Goal: Task Accomplishment & Management: Understand process/instructions

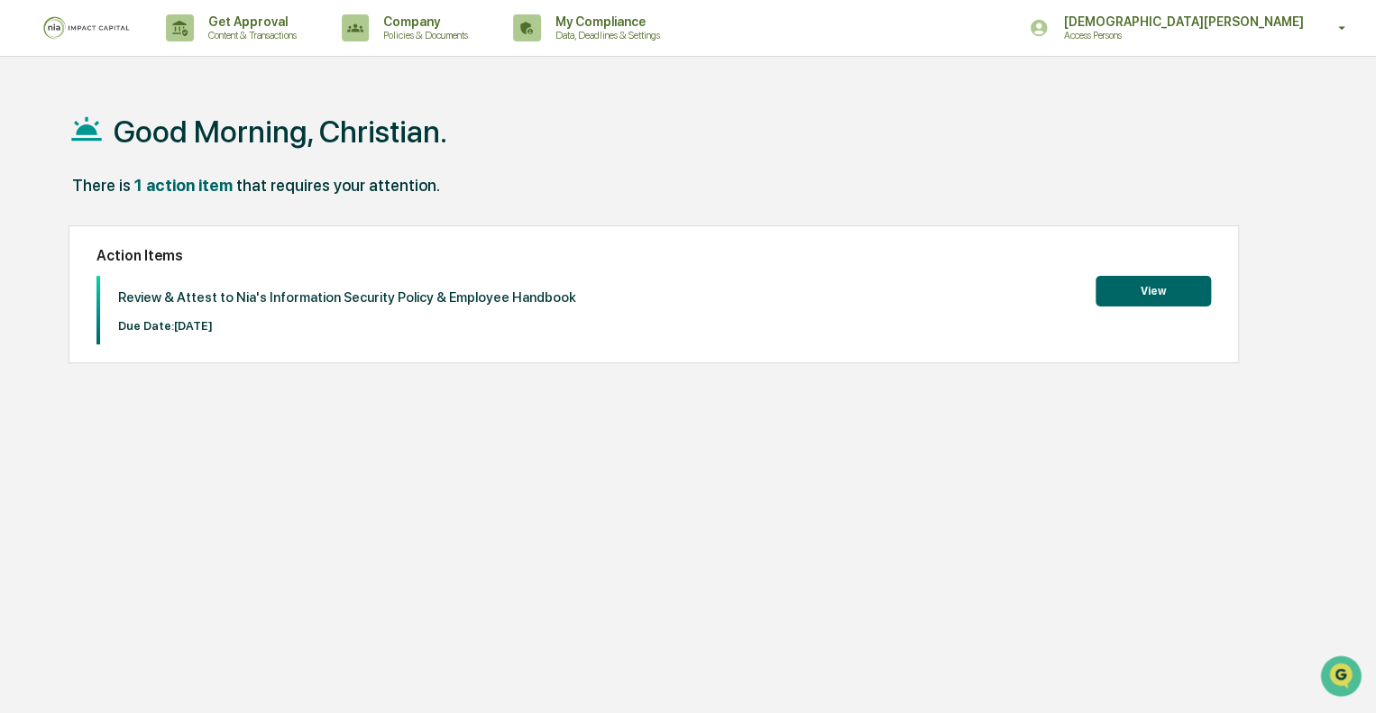
click at [1112, 282] on button "View" at bounding box center [1152, 291] width 115 height 31
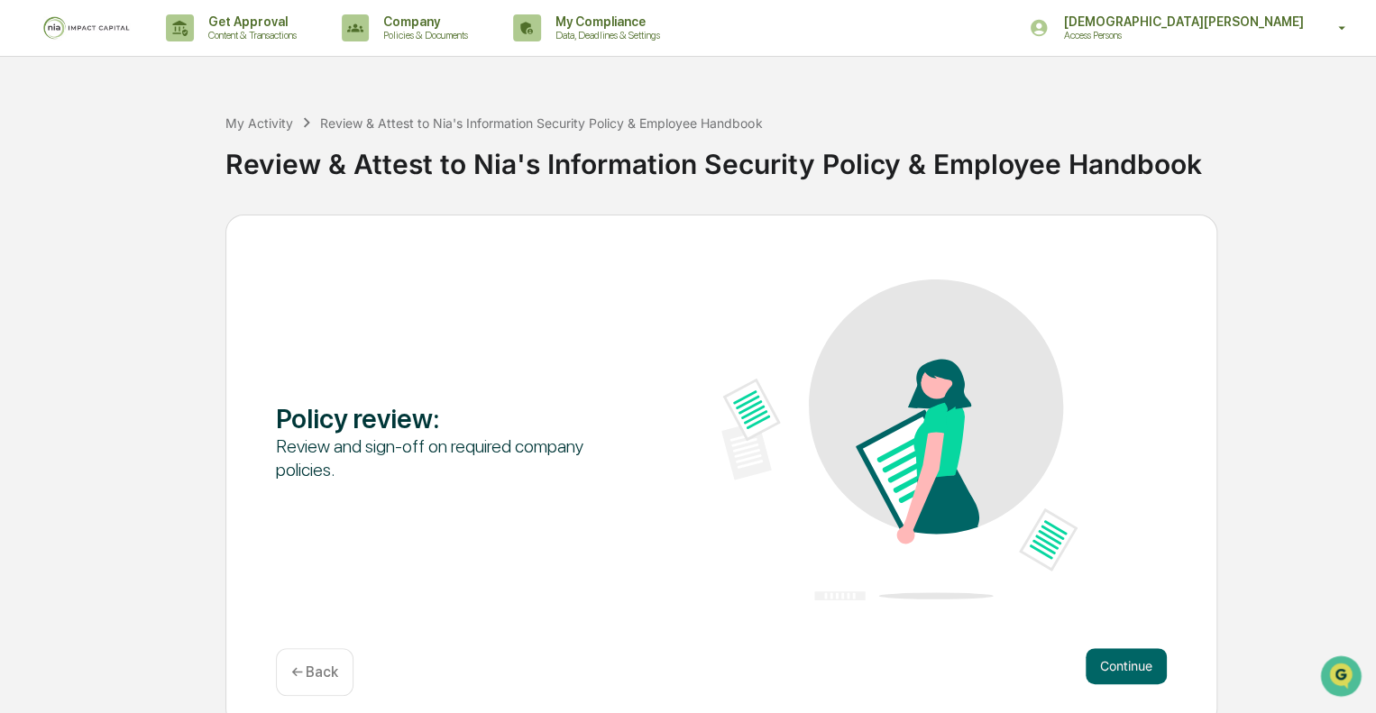
scroll to position [12, 0]
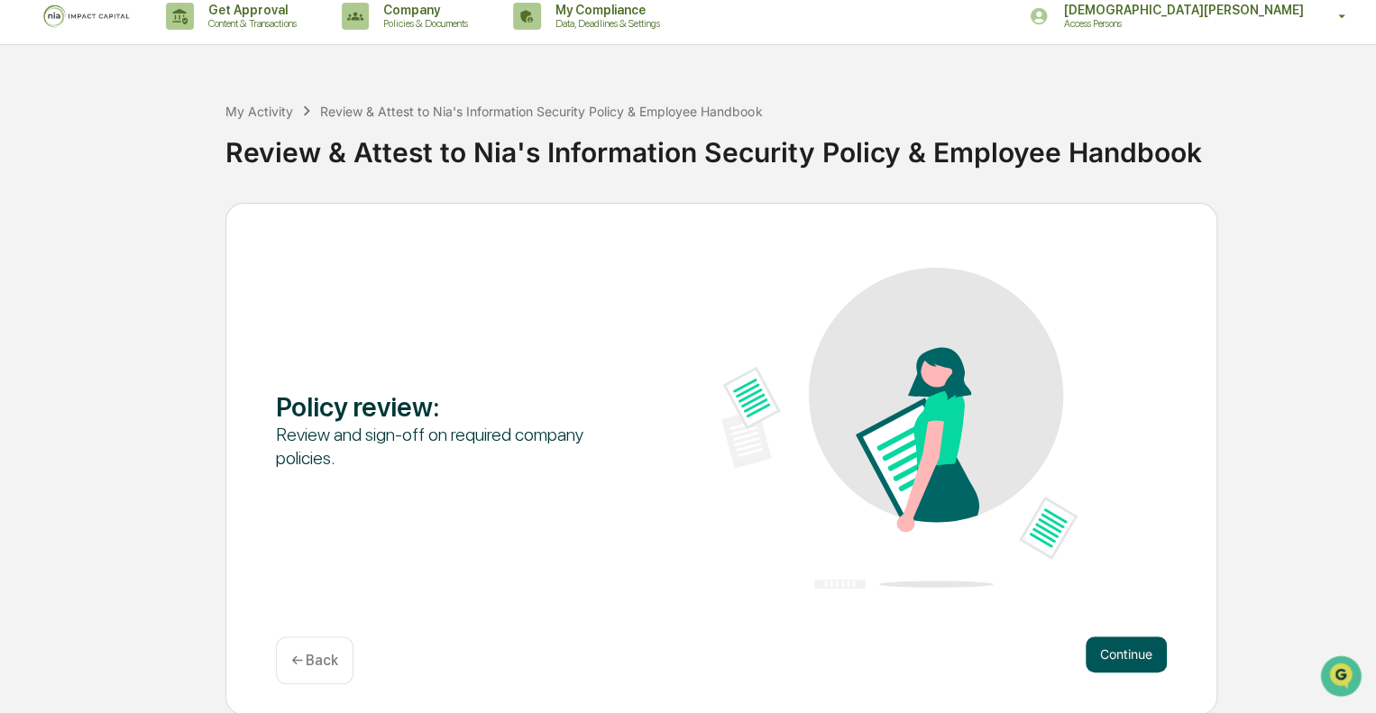
click at [1123, 645] on button "Continue" at bounding box center [1125, 654] width 81 height 36
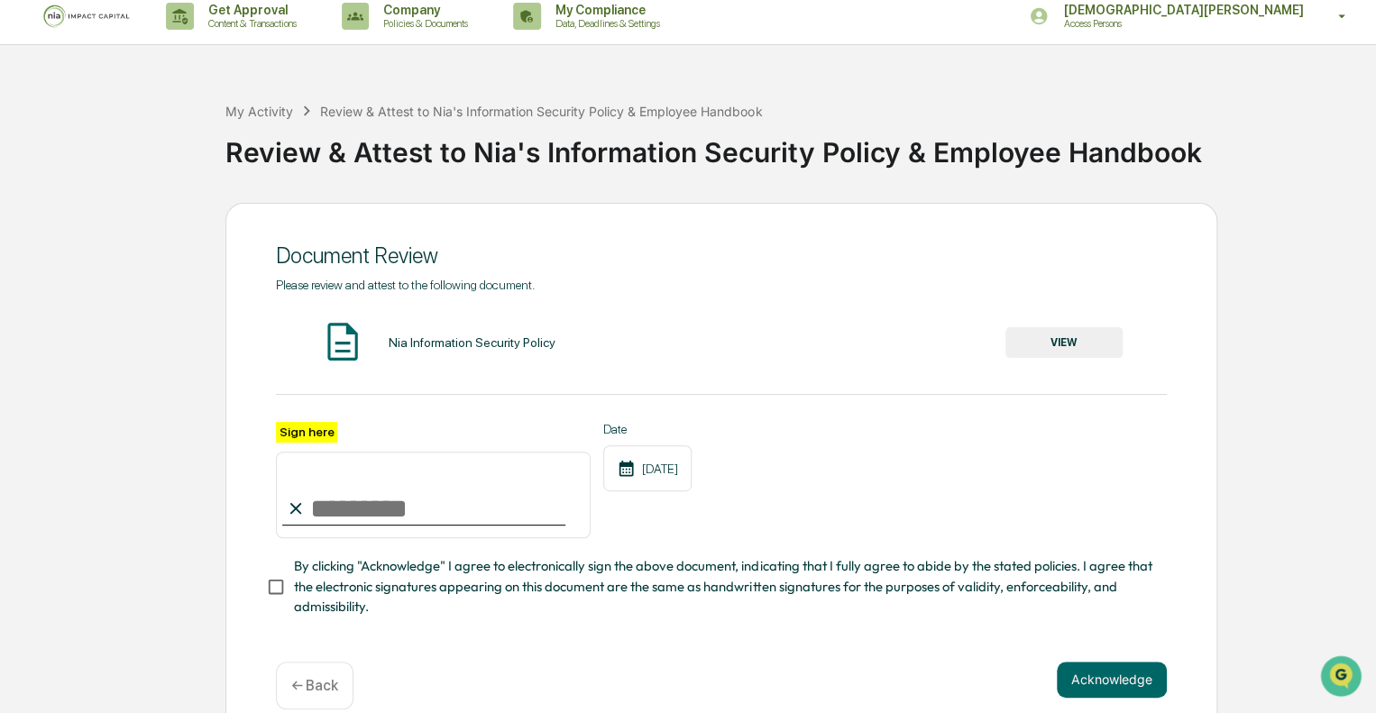
click at [441, 507] on input "Sign here" at bounding box center [433, 495] width 315 height 87
type input "**********"
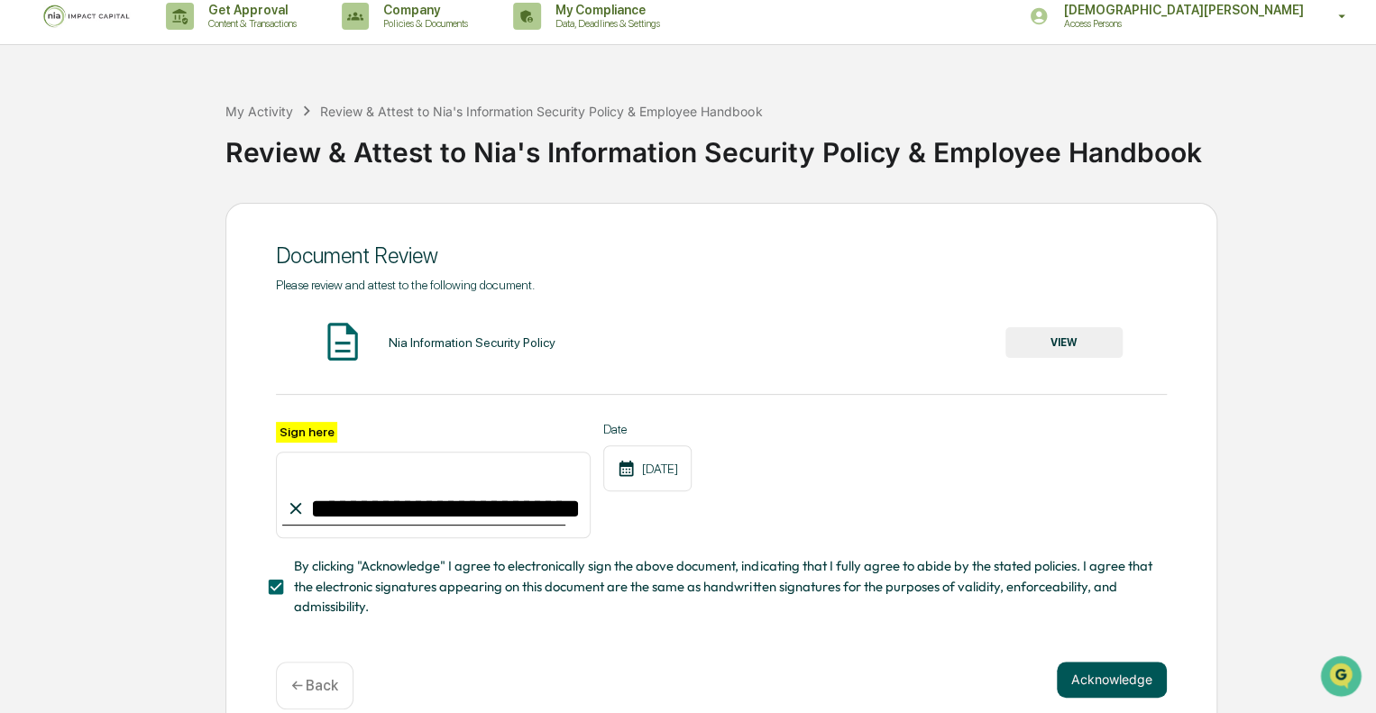
click at [1081, 681] on button "Acknowledge" at bounding box center [1112, 680] width 110 height 36
click at [1042, 349] on button "VIEW" at bounding box center [1063, 342] width 117 height 31
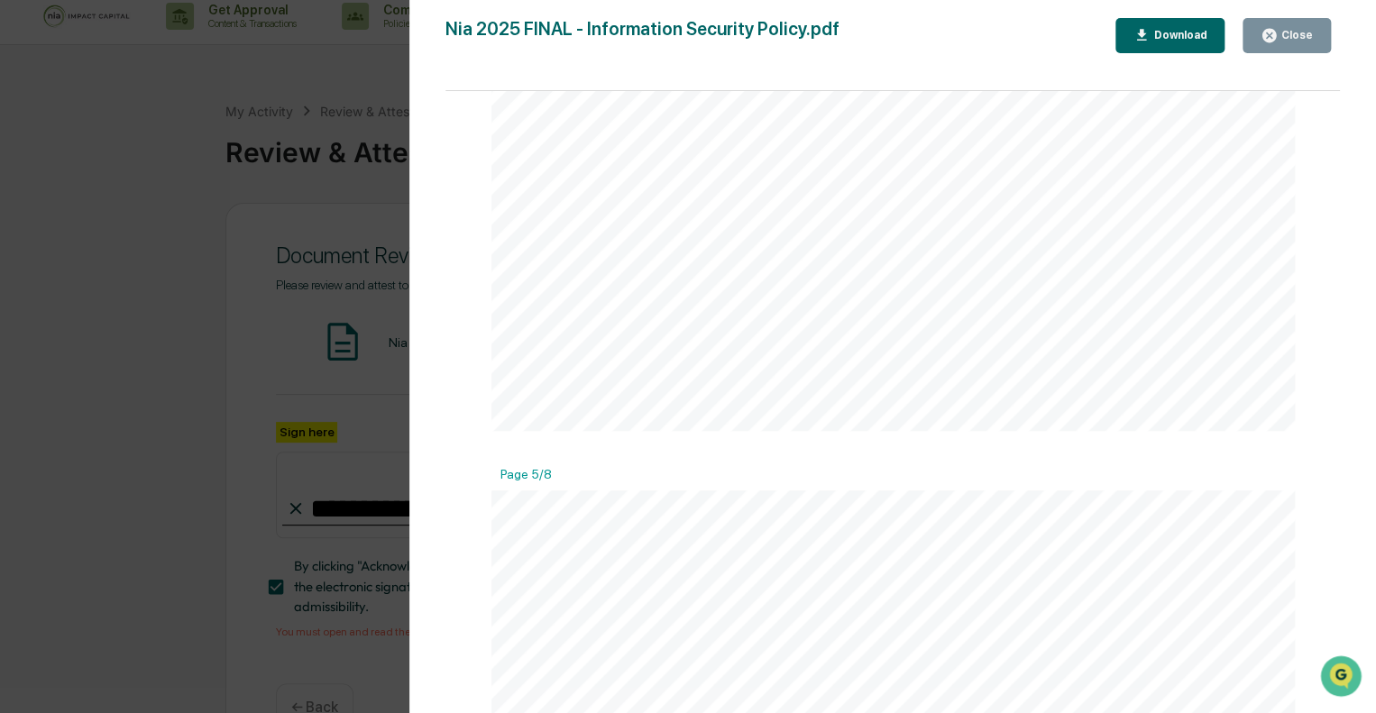
scroll to position [4039, 0]
click at [300, 527] on div "Version History [DATE] 09:02 PM [PERSON_NAME] [DATE] 08:57 PM [PERSON_NAME] [DA…" at bounding box center [688, 356] width 1376 height 713
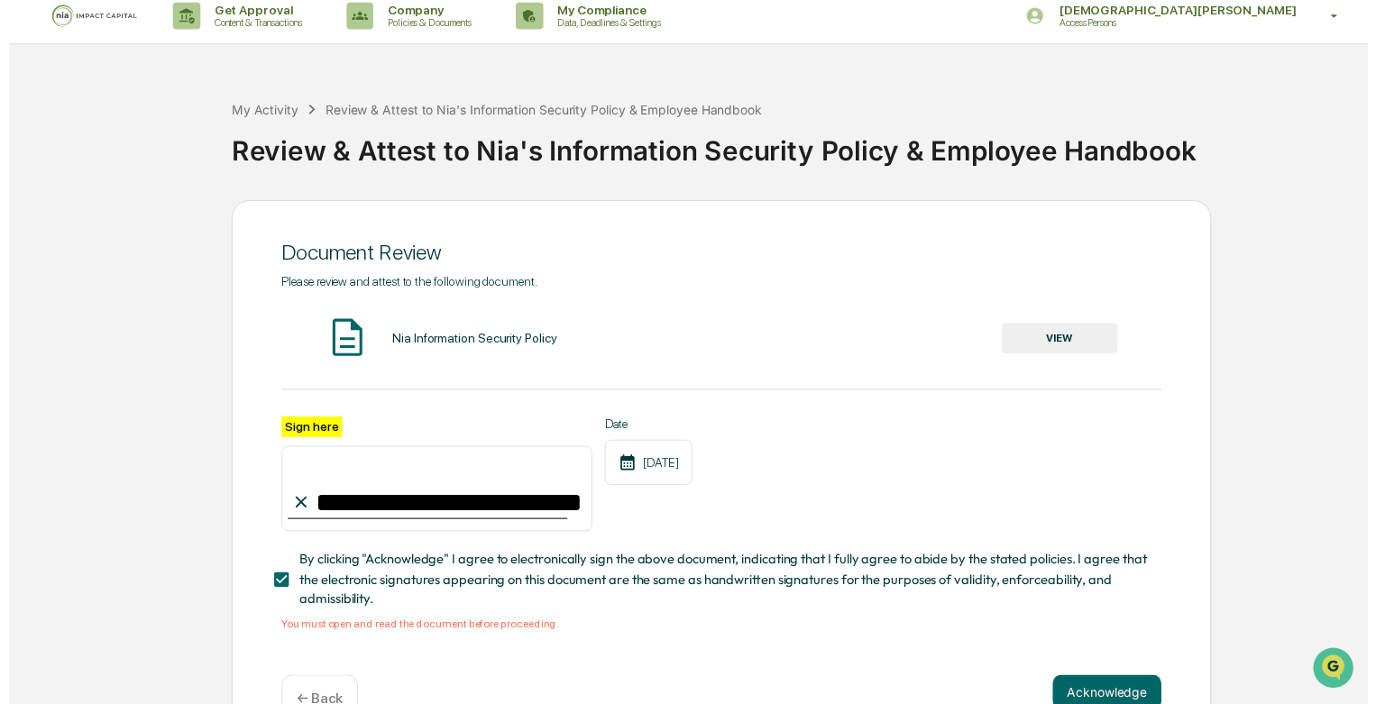
scroll to position [66, 0]
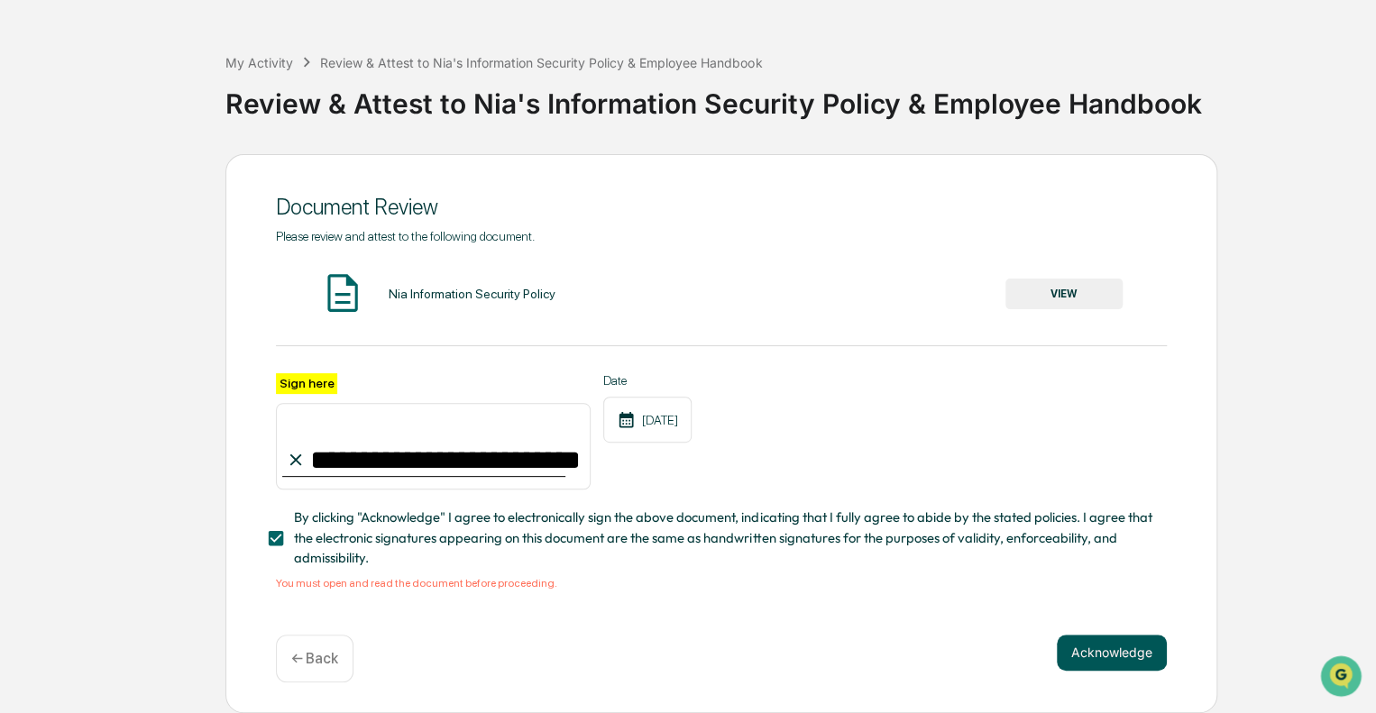
click at [1093, 655] on button "Acknowledge" at bounding box center [1112, 653] width 110 height 36
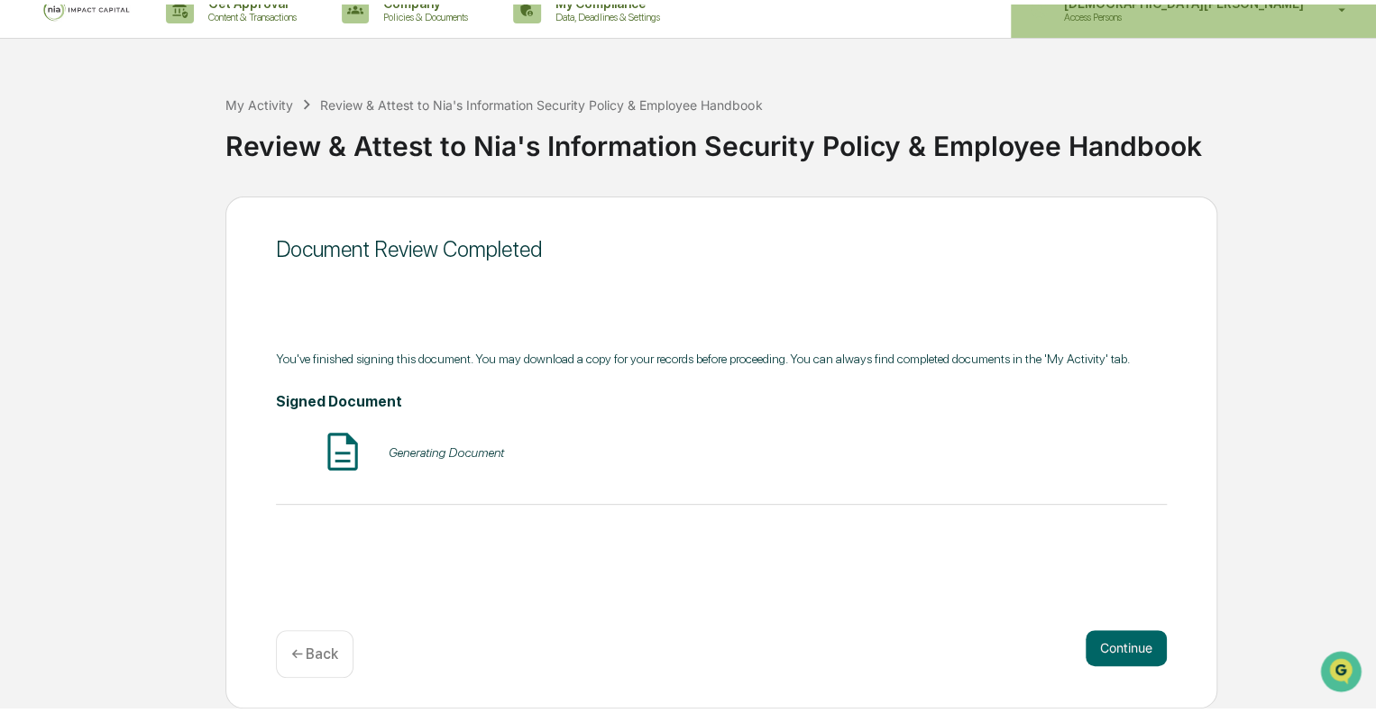
scroll to position [12, 0]
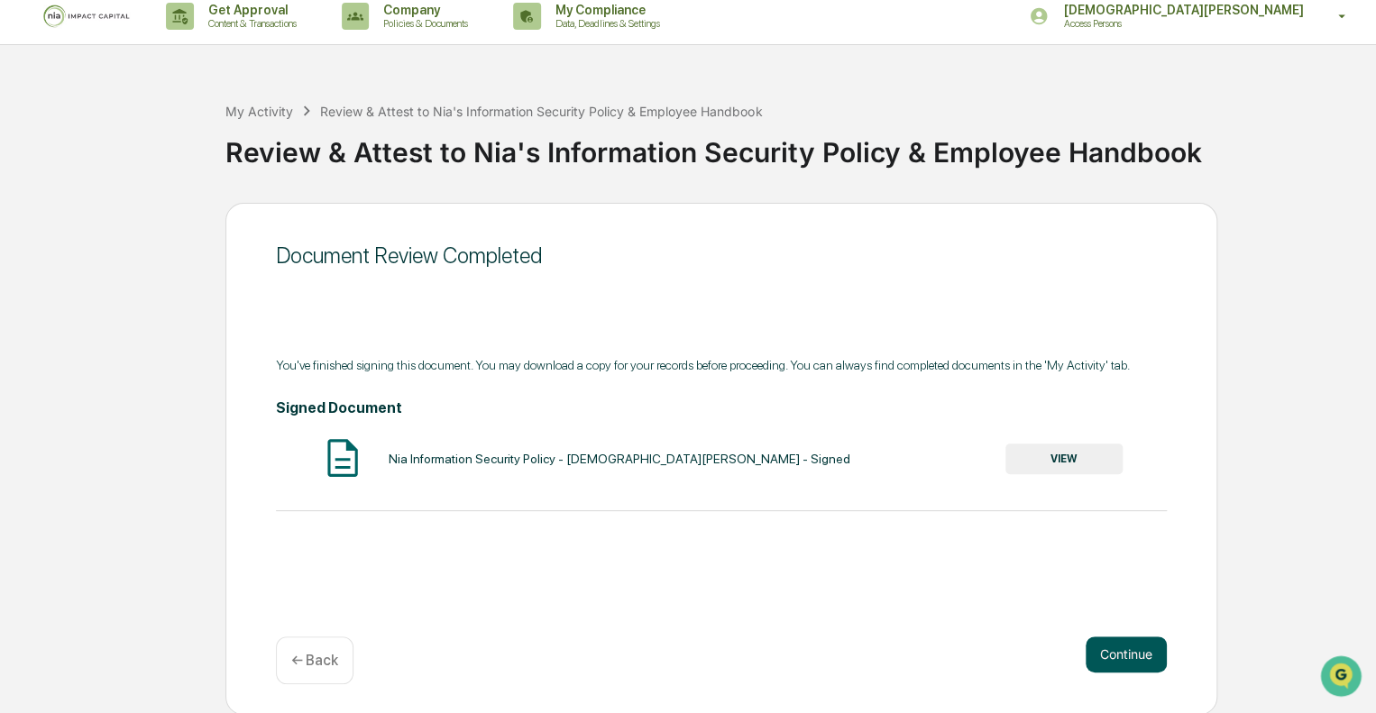
click at [1140, 656] on button "Continue" at bounding box center [1125, 654] width 81 height 36
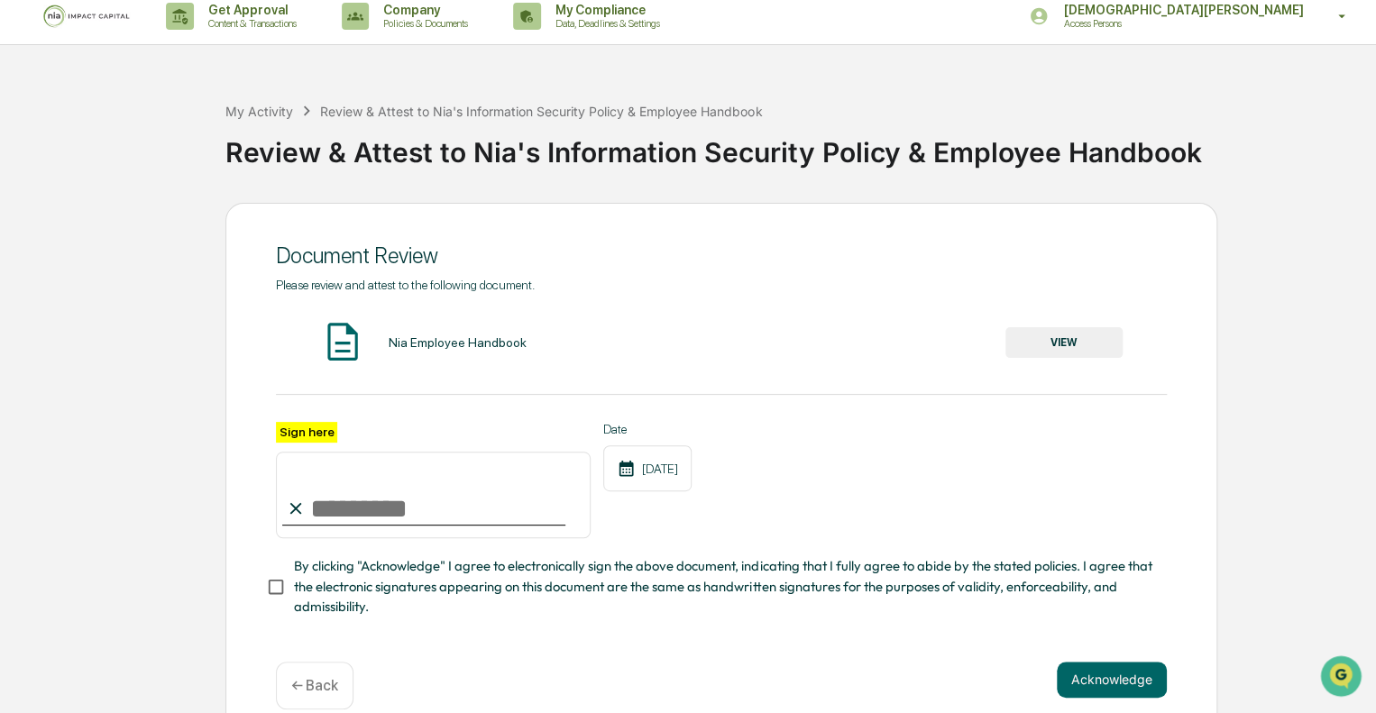
click at [337, 490] on input "Sign here" at bounding box center [433, 495] width 315 height 87
type input "**********"
click at [1031, 346] on button "VIEW" at bounding box center [1063, 342] width 117 height 31
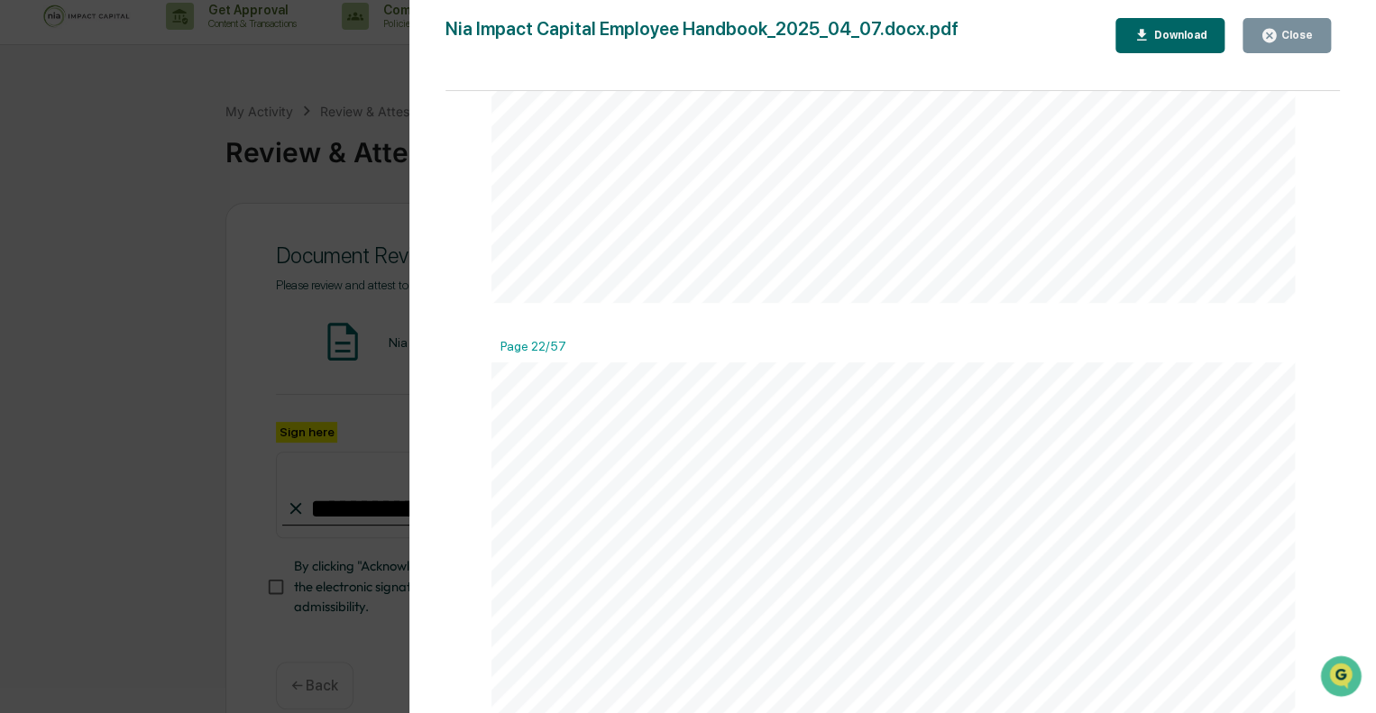
scroll to position [22846, 0]
drag, startPoint x: 1031, startPoint y: 346, endPoint x: 984, endPoint y: 241, distance: 115.4
click at [1179, 36] on div "Download" at bounding box center [1177, 35] width 57 height 13
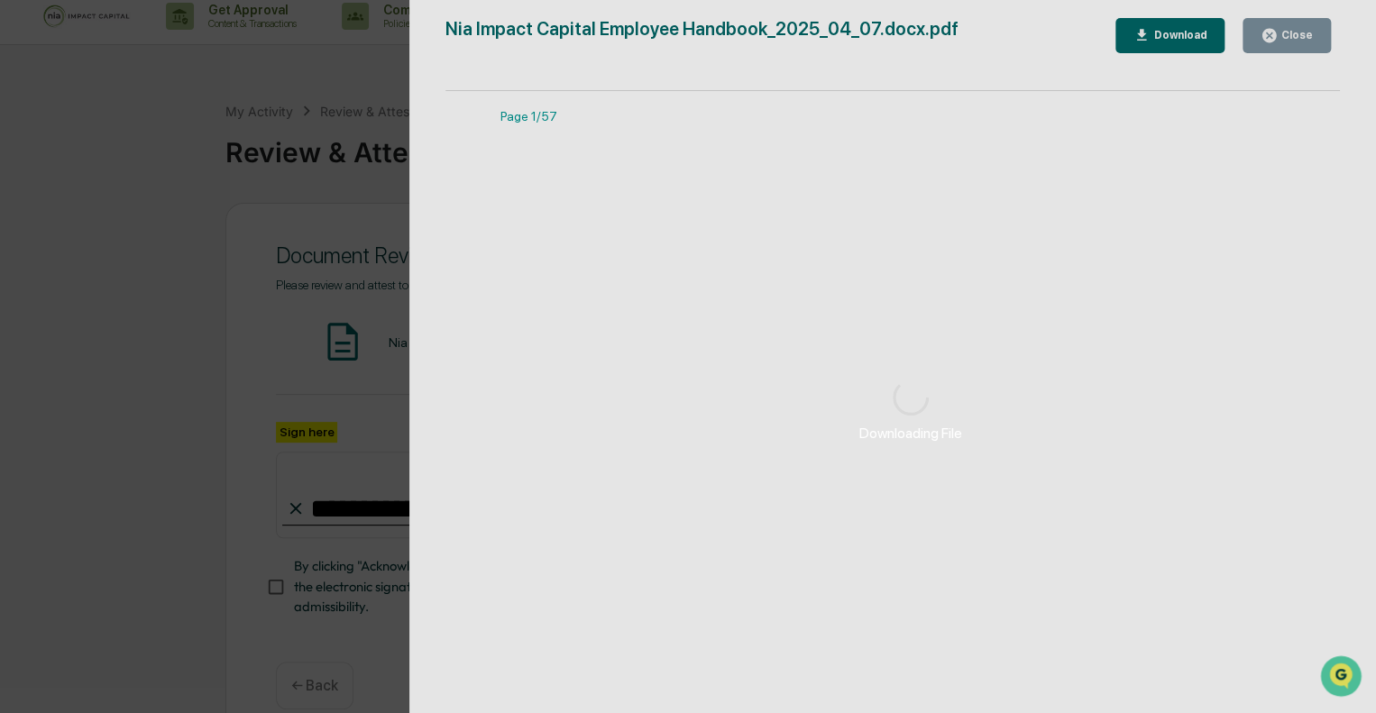
click at [396, 298] on div "Downloading File Version History [DATE] 09:02 PM [PERSON_NAME] [DATE] 09:02 PM …" at bounding box center [688, 356] width 1376 height 713
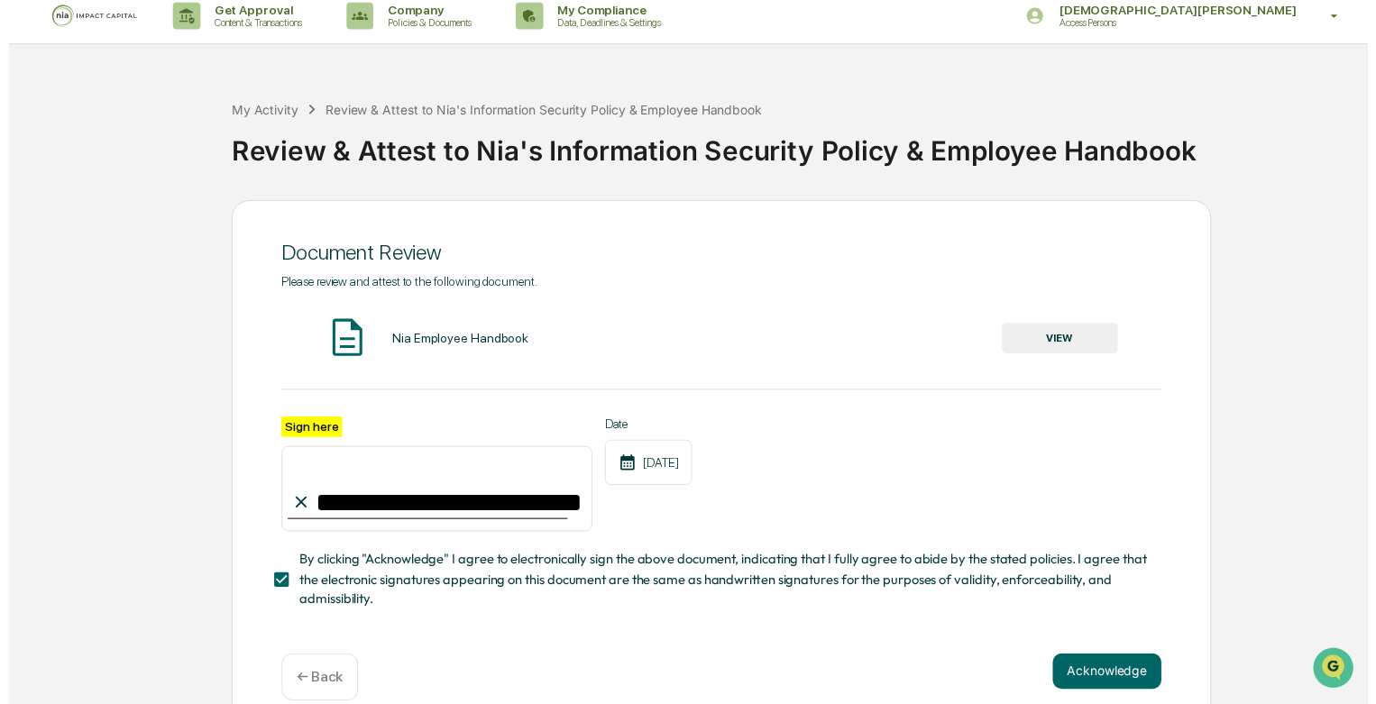
scroll to position [44, 0]
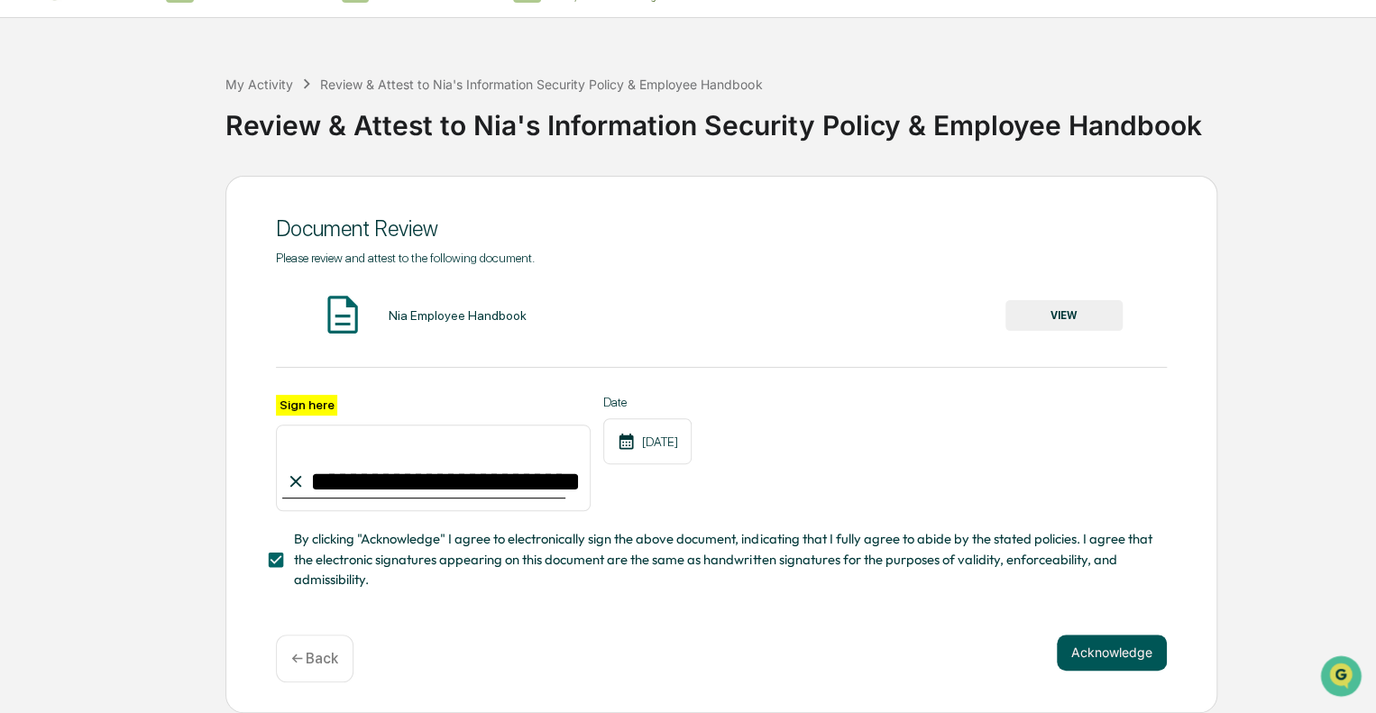
click at [1120, 642] on button "Acknowledge" at bounding box center [1112, 653] width 110 height 36
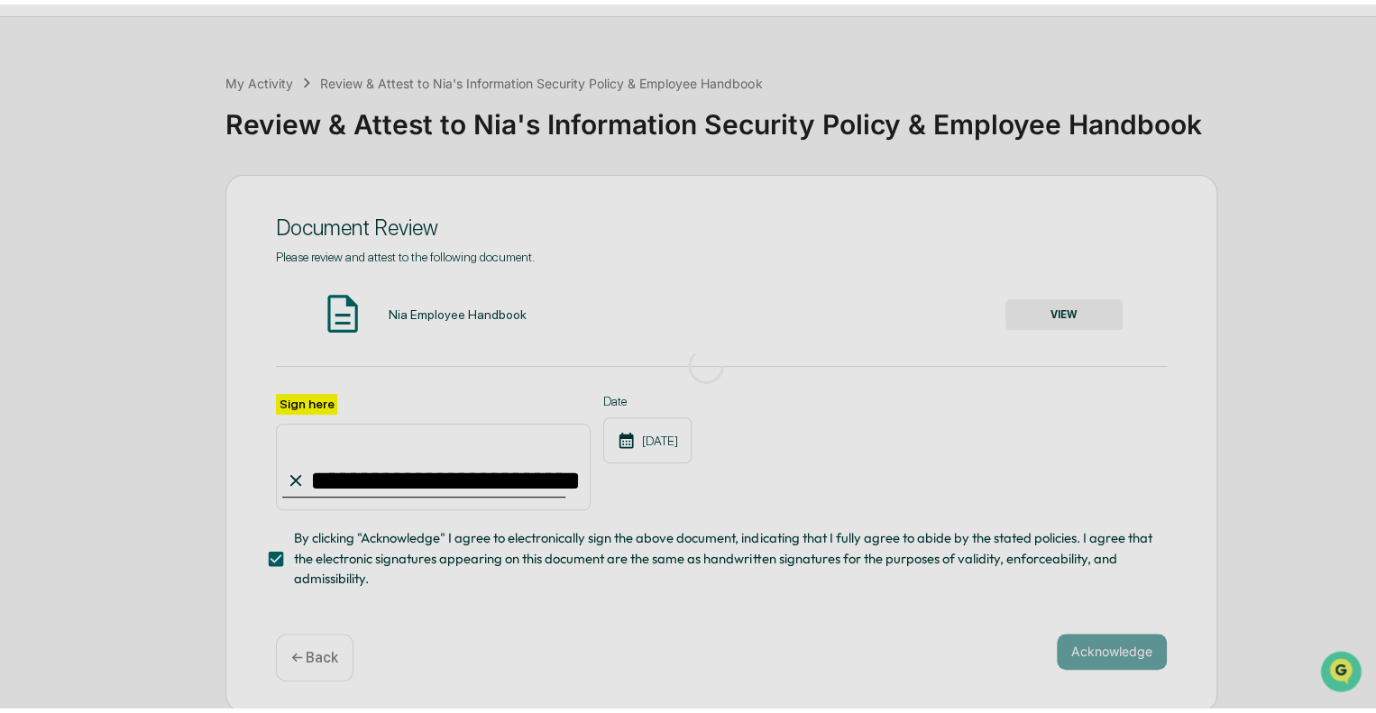
scroll to position [12, 0]
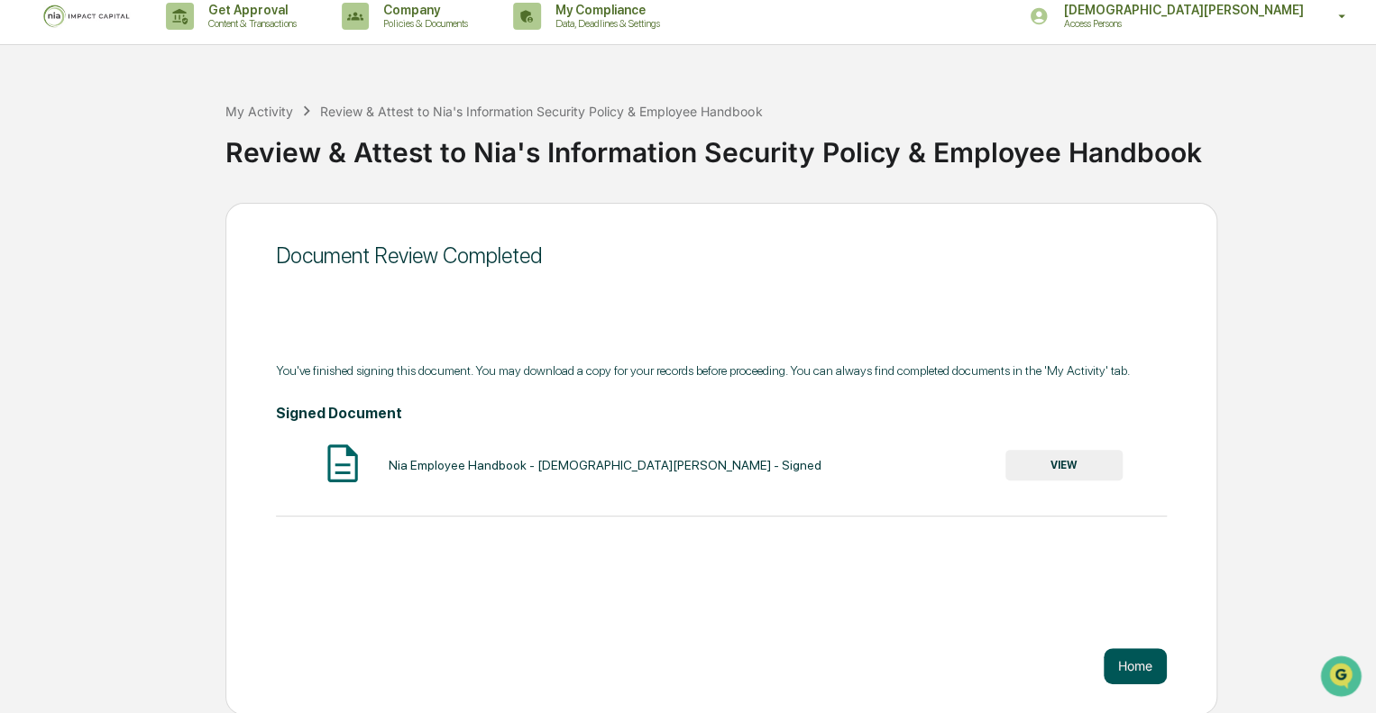
click at [1143, 670] on button "Home" at bounding box center [1134, 666] width 63 height 36
